Goal: Navigation & Orientation: Find specific page/section

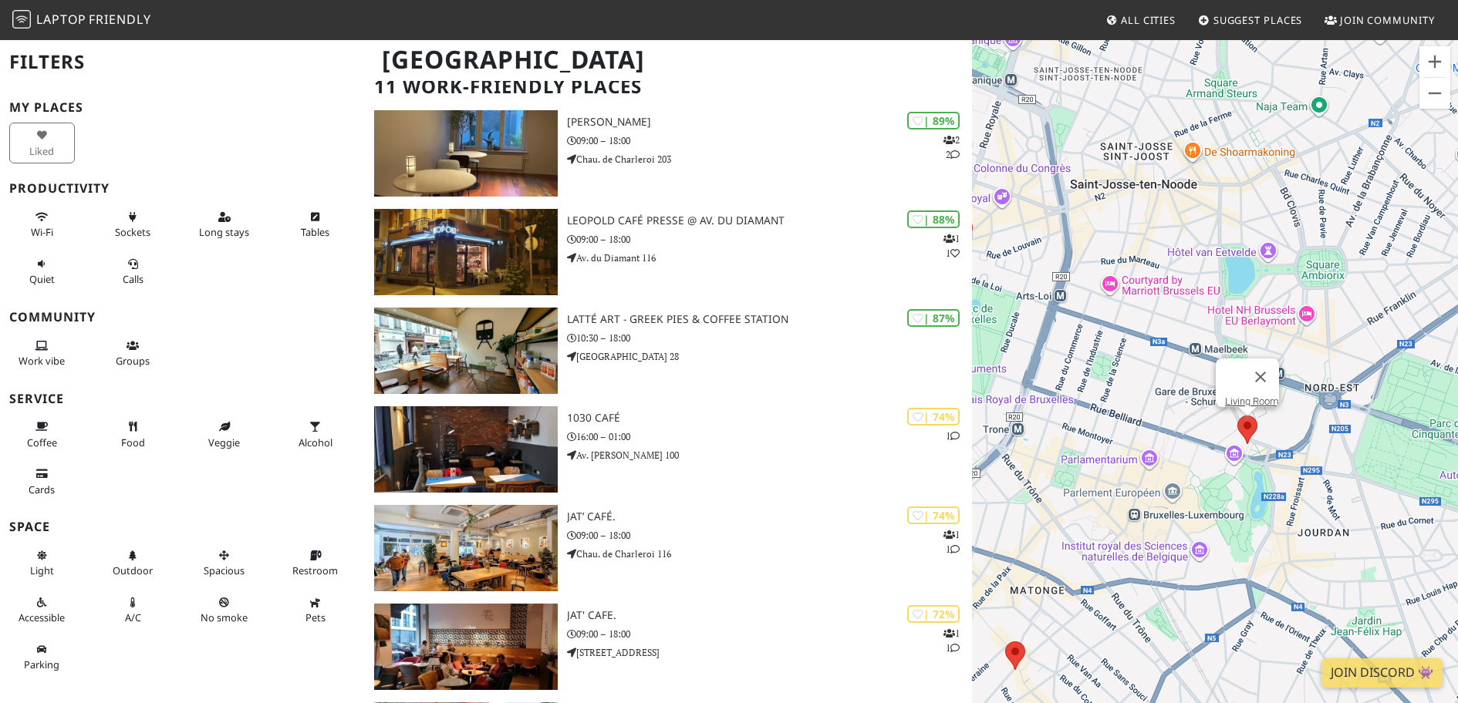
scroll to position [98, 0]
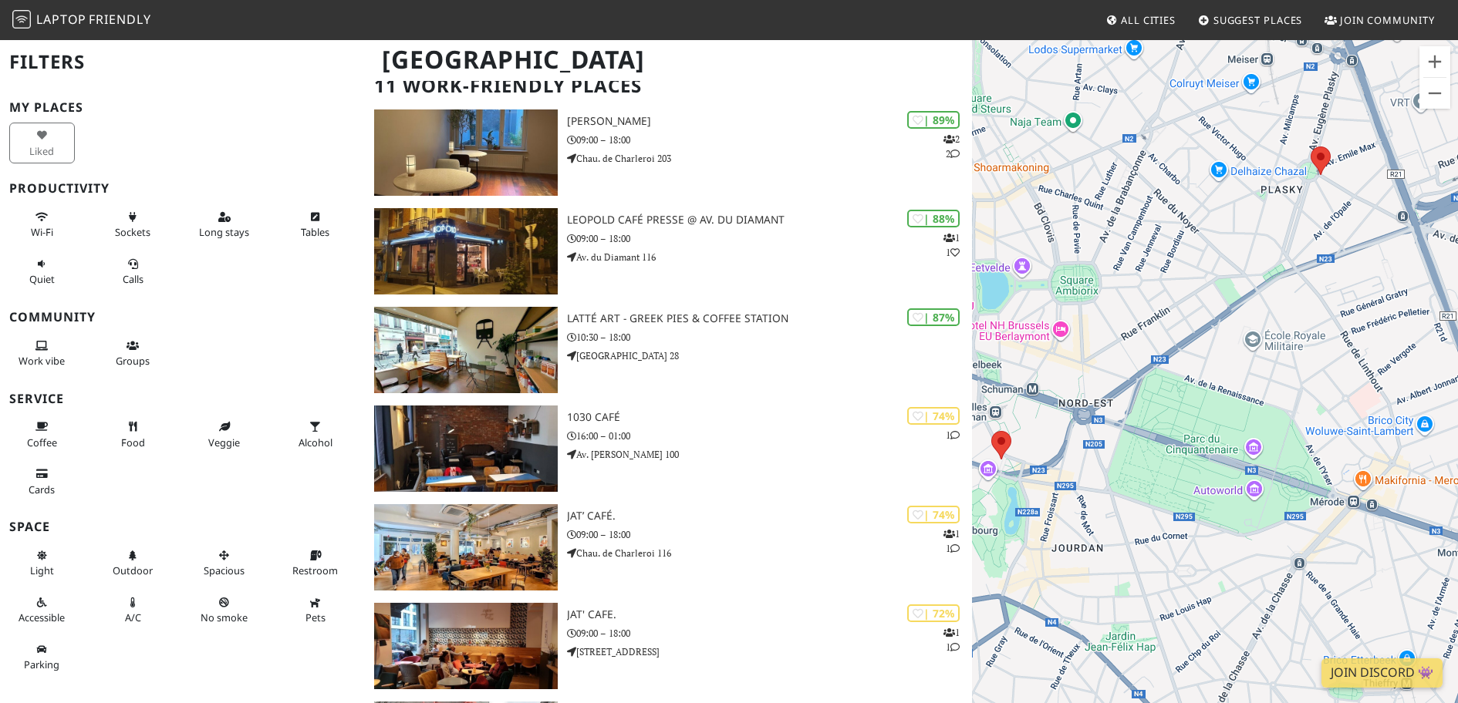
drag, startPoint x: 1325, startPoint y: 443, endPoint x: 1078, endPoint y: 457, distance: 247.3
click at [1078, 457] on div "To navigate, press the arrow keys." at bounding box center [1215, 390] width 486 height 703
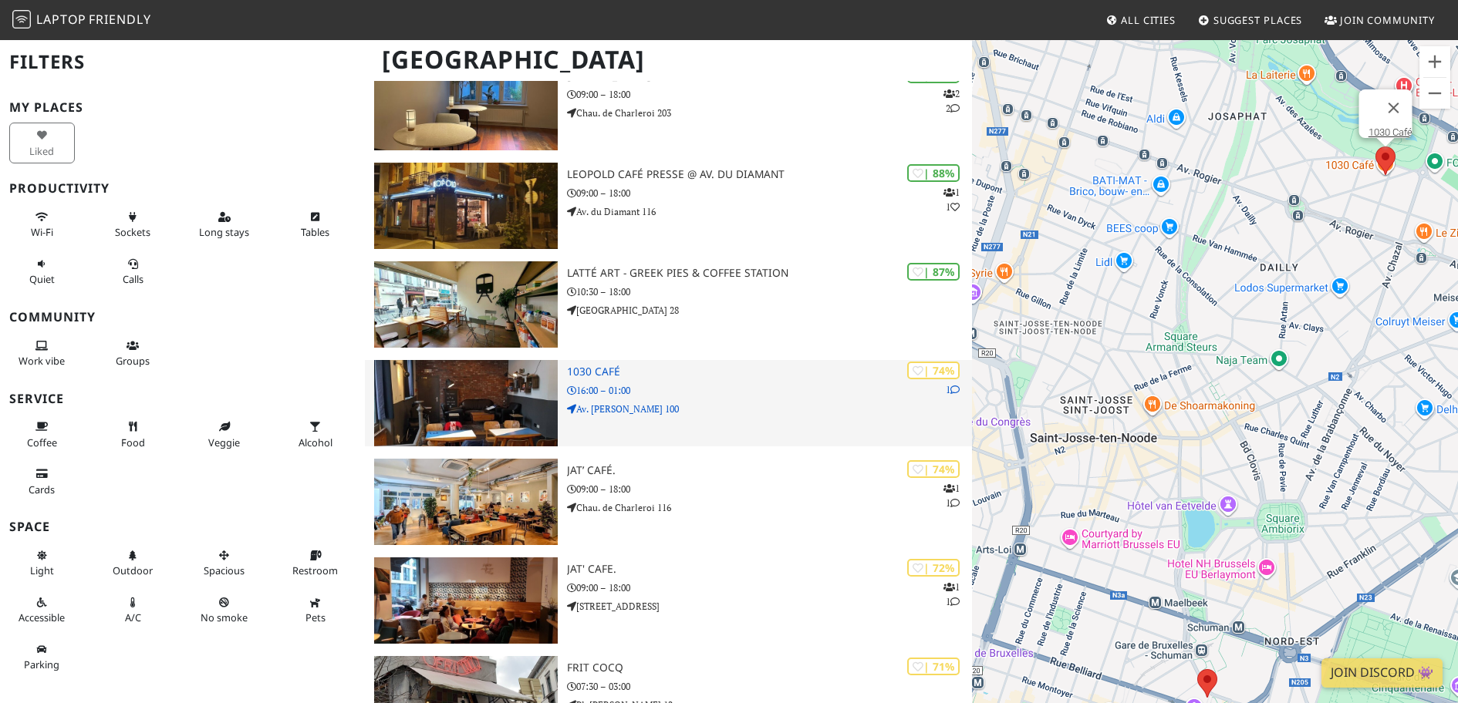
scroll to position [147, 0]
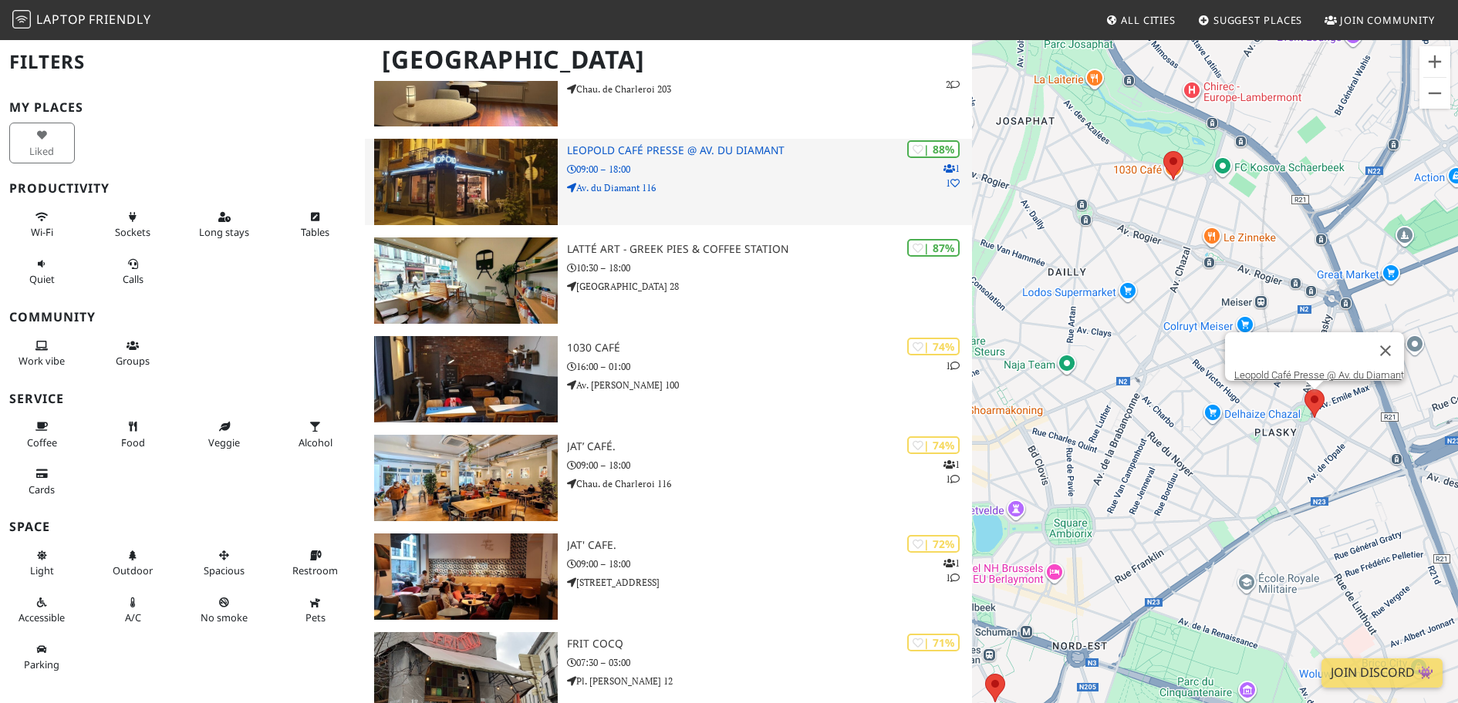
click at [494, 197] on img at bounding box center [466, 182] width 184 height 86
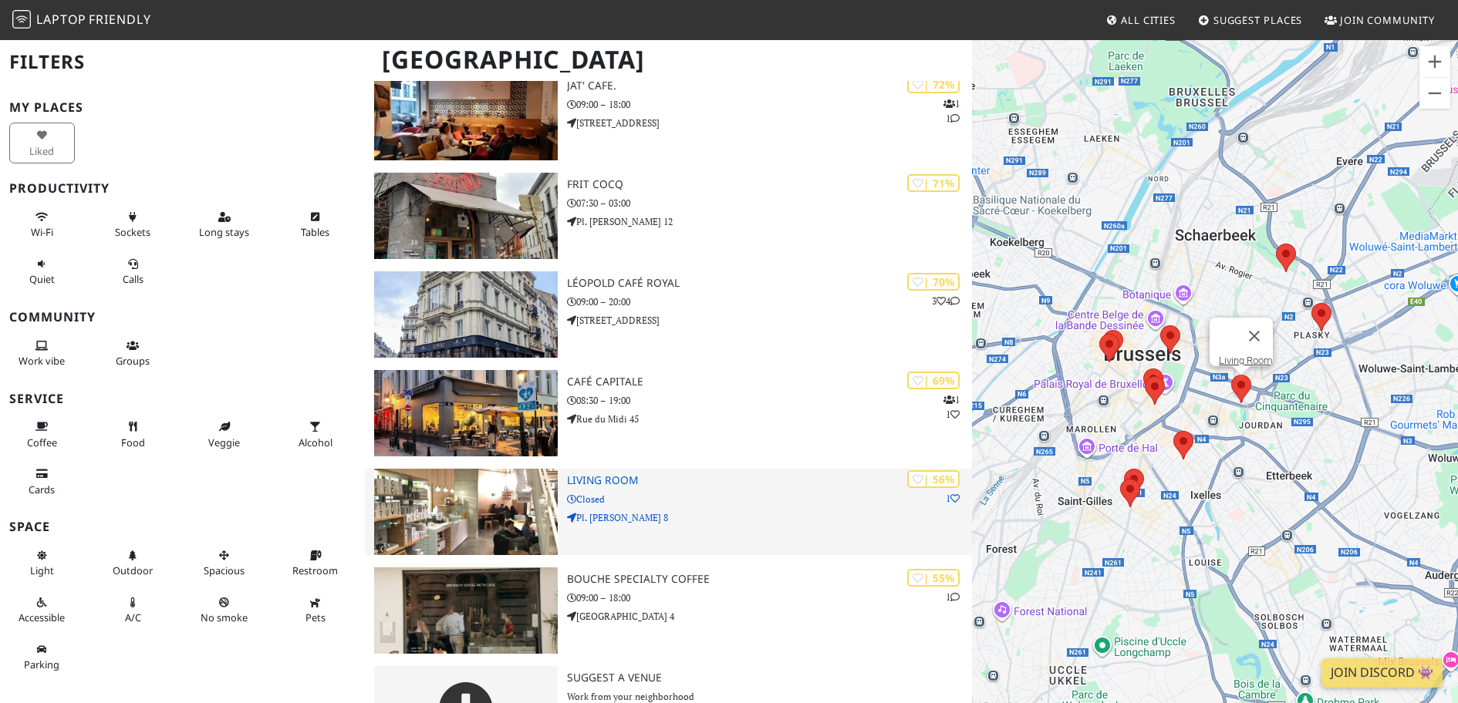
scroll to position [628, 0]
click at [482, 518] on img at bounding box center [466, 511] width 184 height 86
